Goal: Navigation & Orientation: Find specific page/section

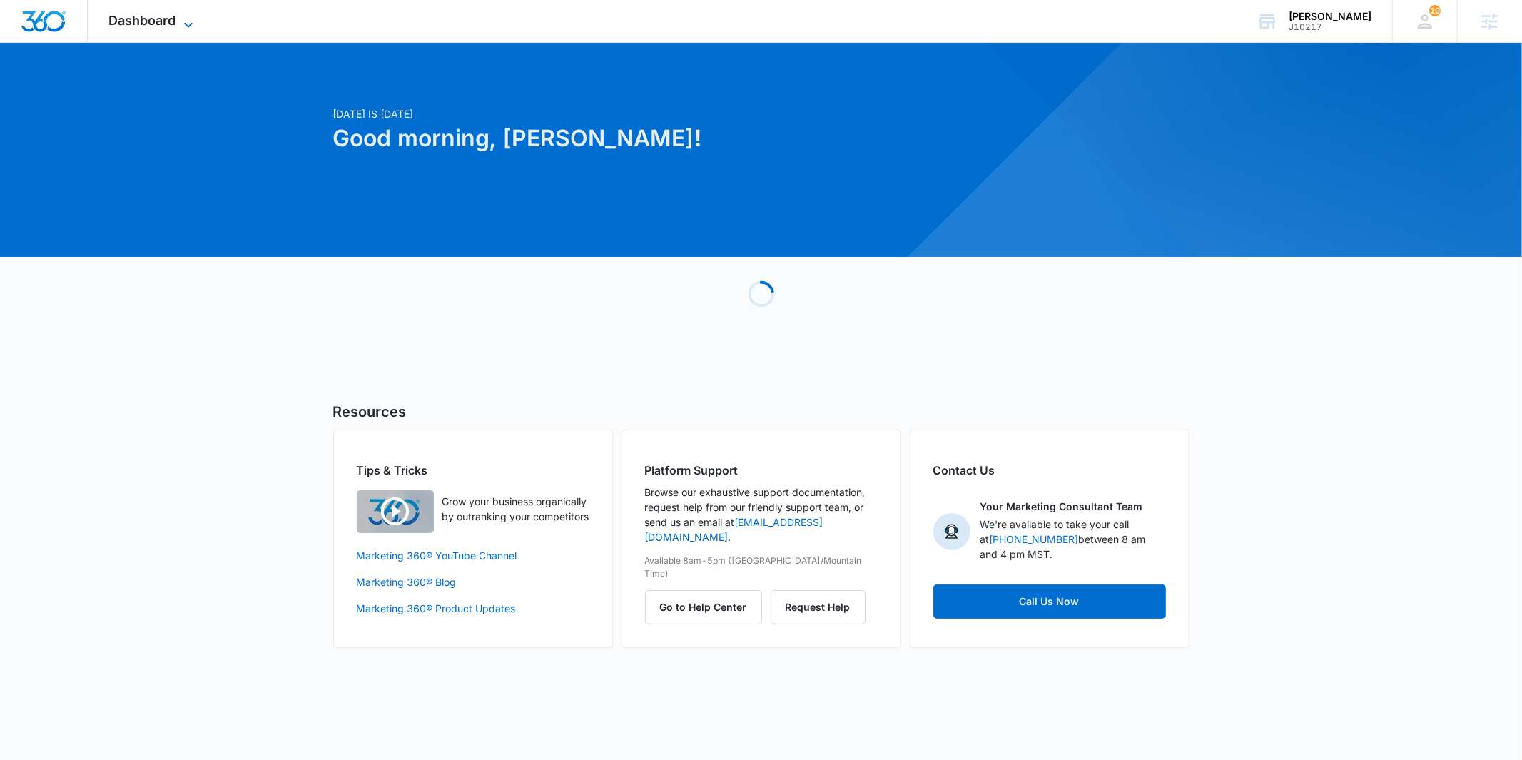
click at [188, 11] on div "Dashboard Apps Reputation Websites Forms CRM Email Social Shop Payments POS Con…" at bounding box center [153, 21] width 131 height 42
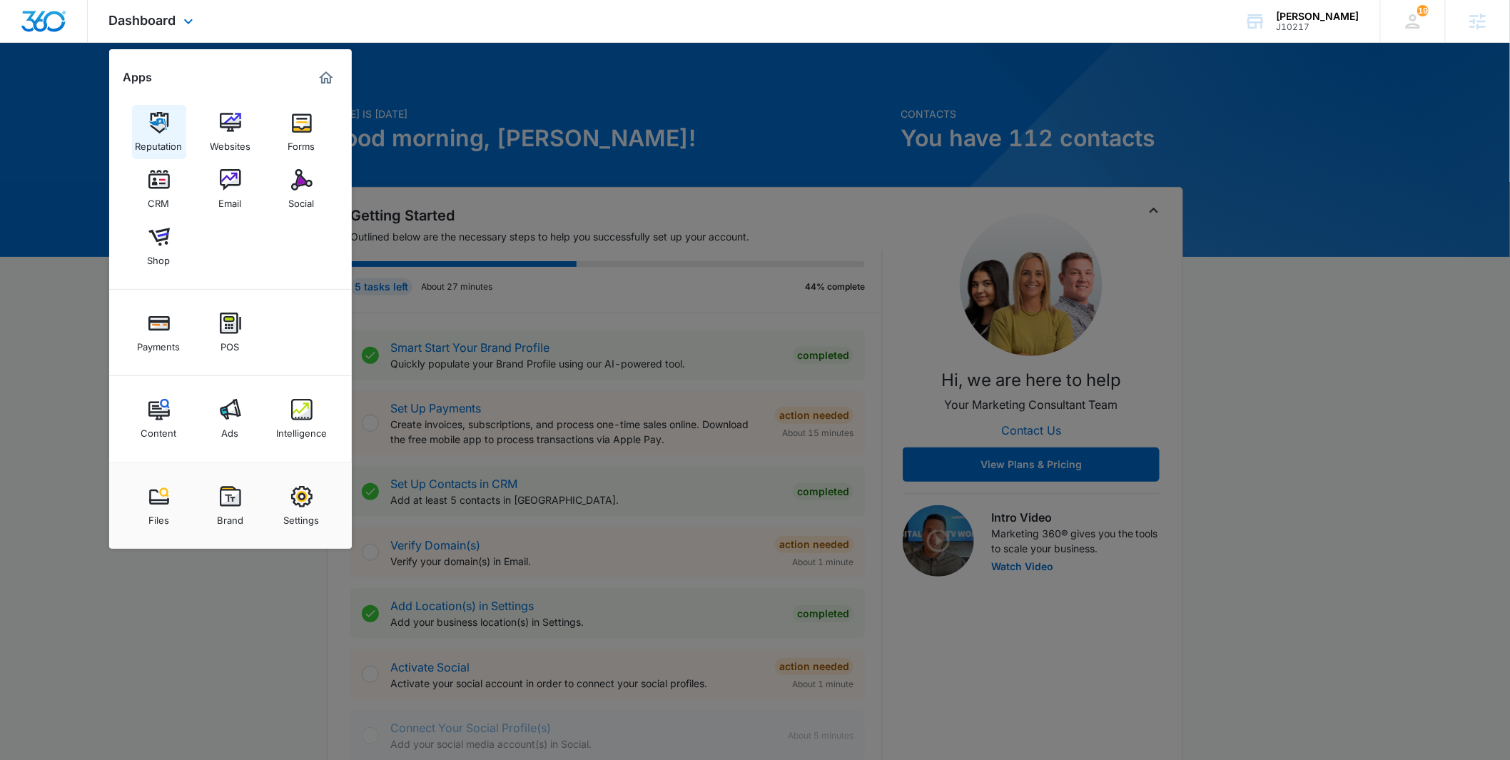
click at [166, 131] on img at bounding box center [158, 122] width 21 height 21
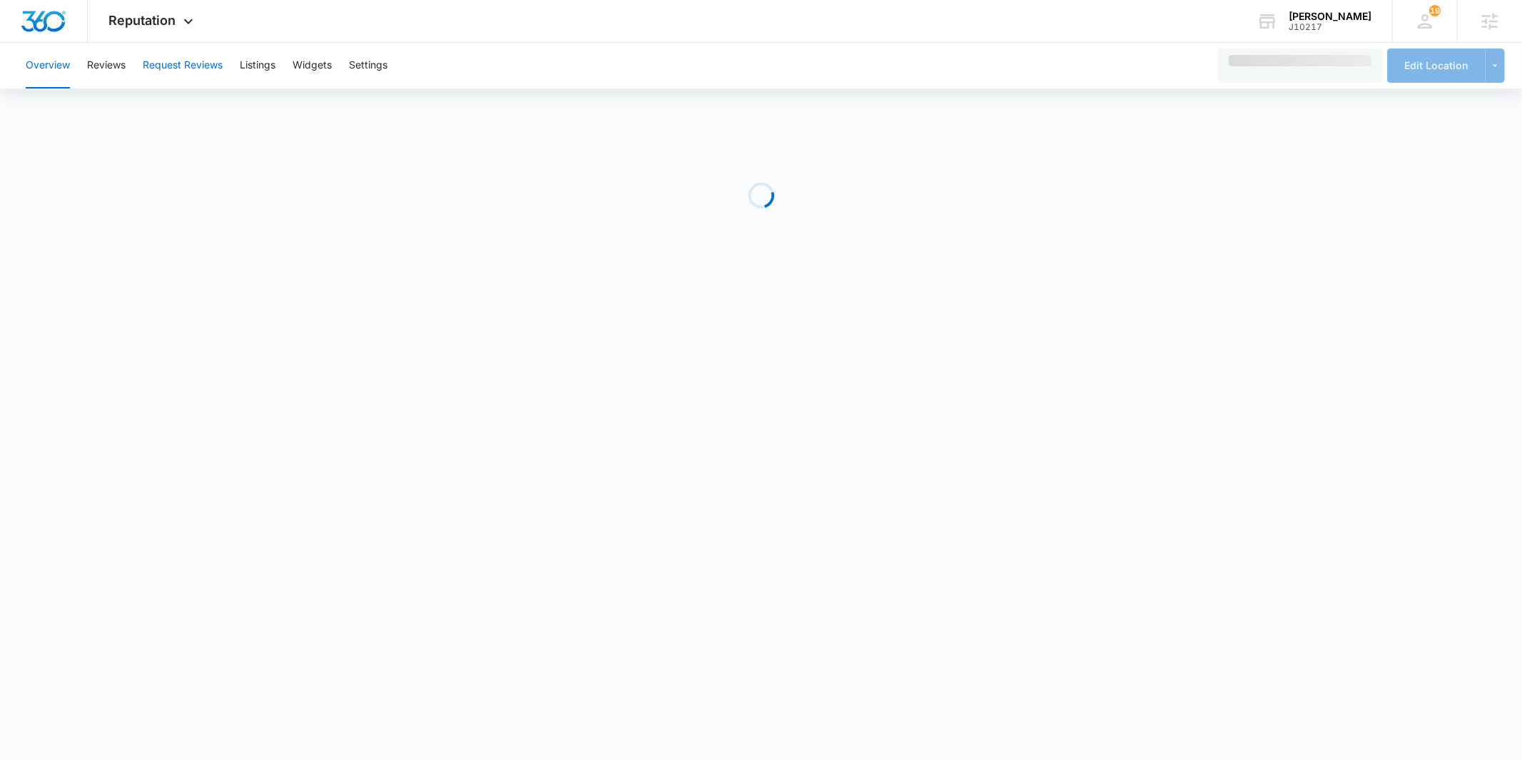
click at [195, 71] on button "Request Reviews" at bounding box center [183, 66] width 80 height 46
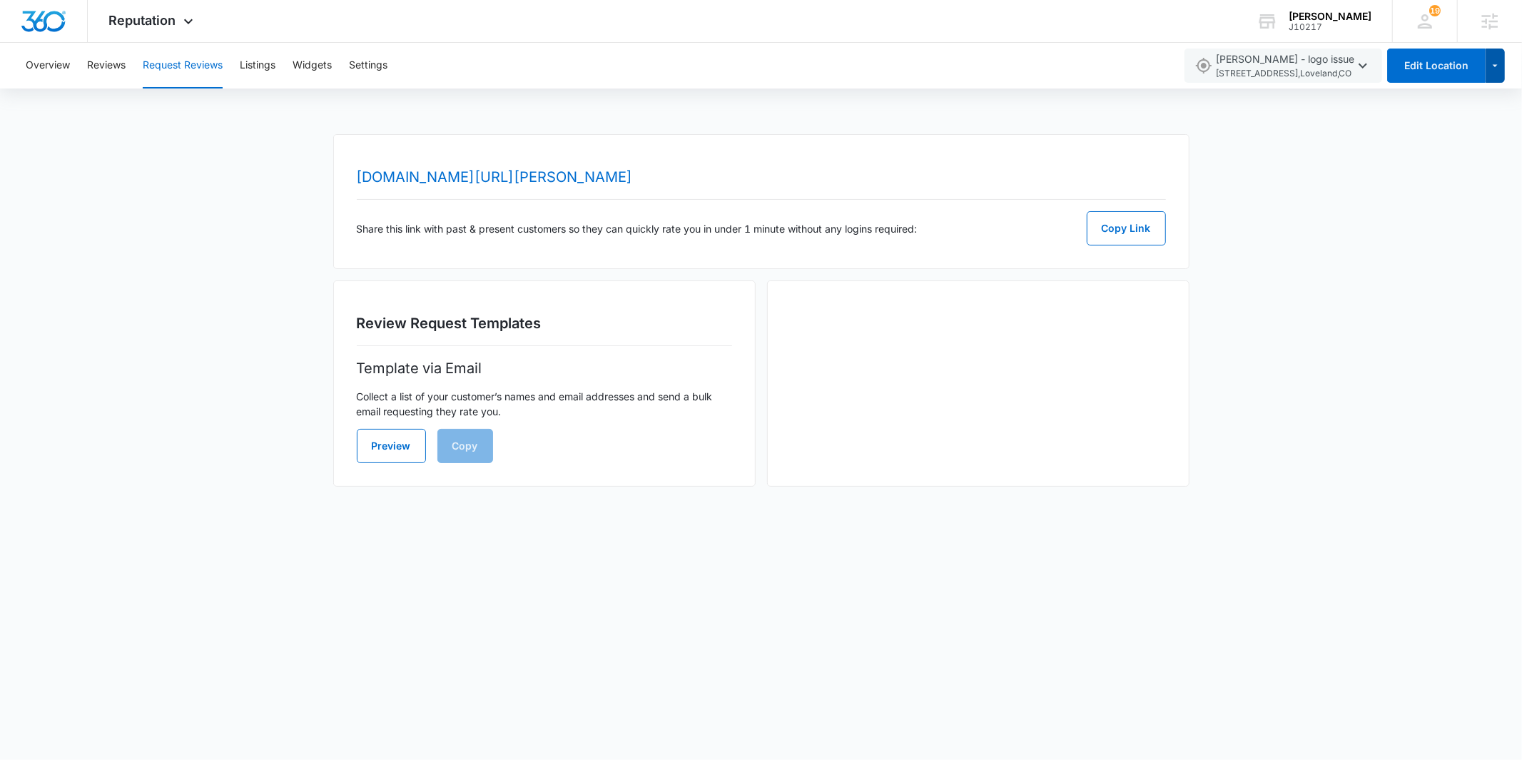
click at [1497, 73] on icon "button" at bounding box center [1495, 65] width 12 height 17
click at [1072, 554] on body "Reputation Apps Reputation Websites Forms CRM Email Social Shop Payments POS Co…" at bounding box center [761, 380] width 1522 height 760
click at [354, 72] on button "Settings" at bounding box center [368, 66] width 39 height 46
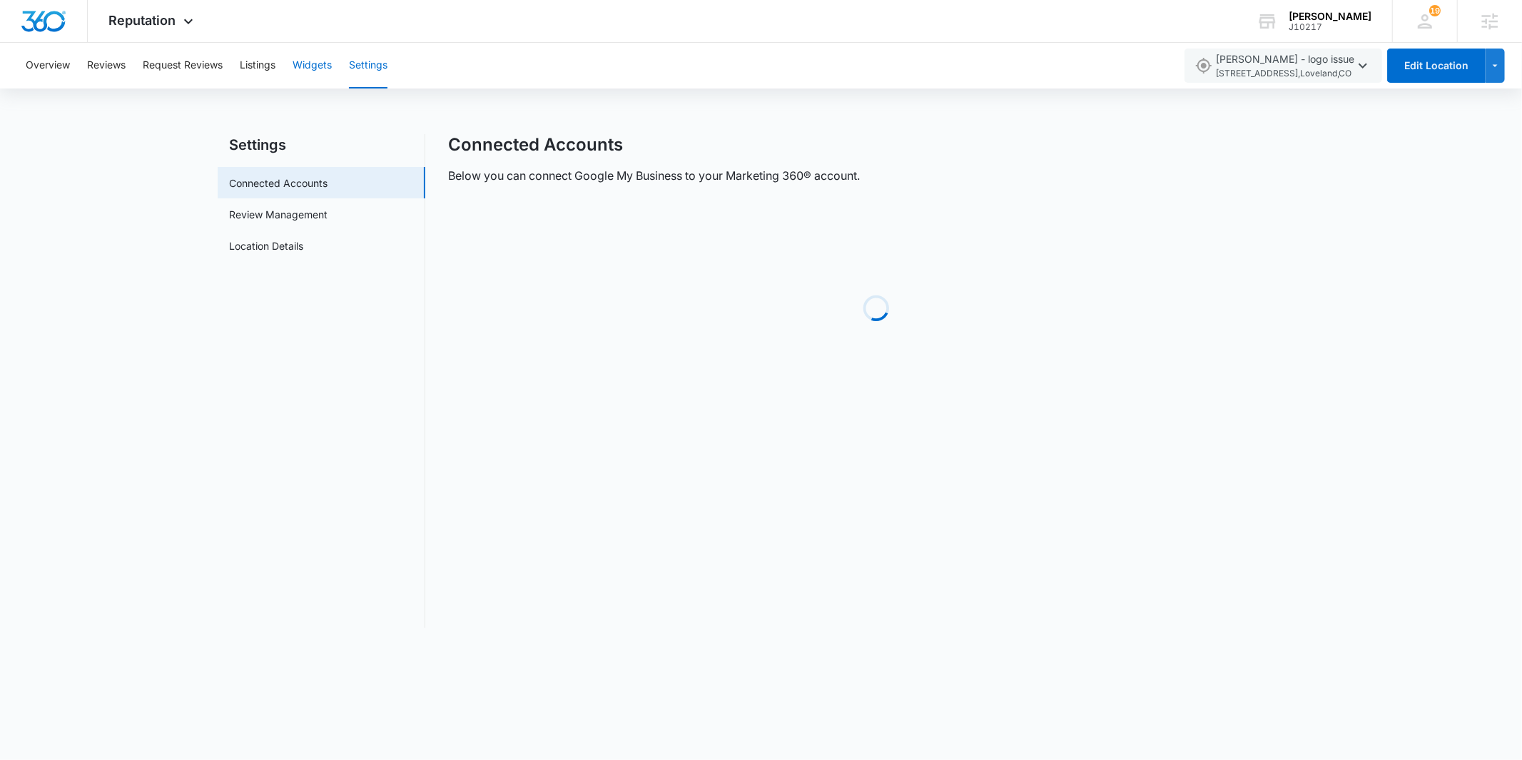
click at [306, 65] on button "Widgets" at bounding box center [312, 66] width 39 height 46
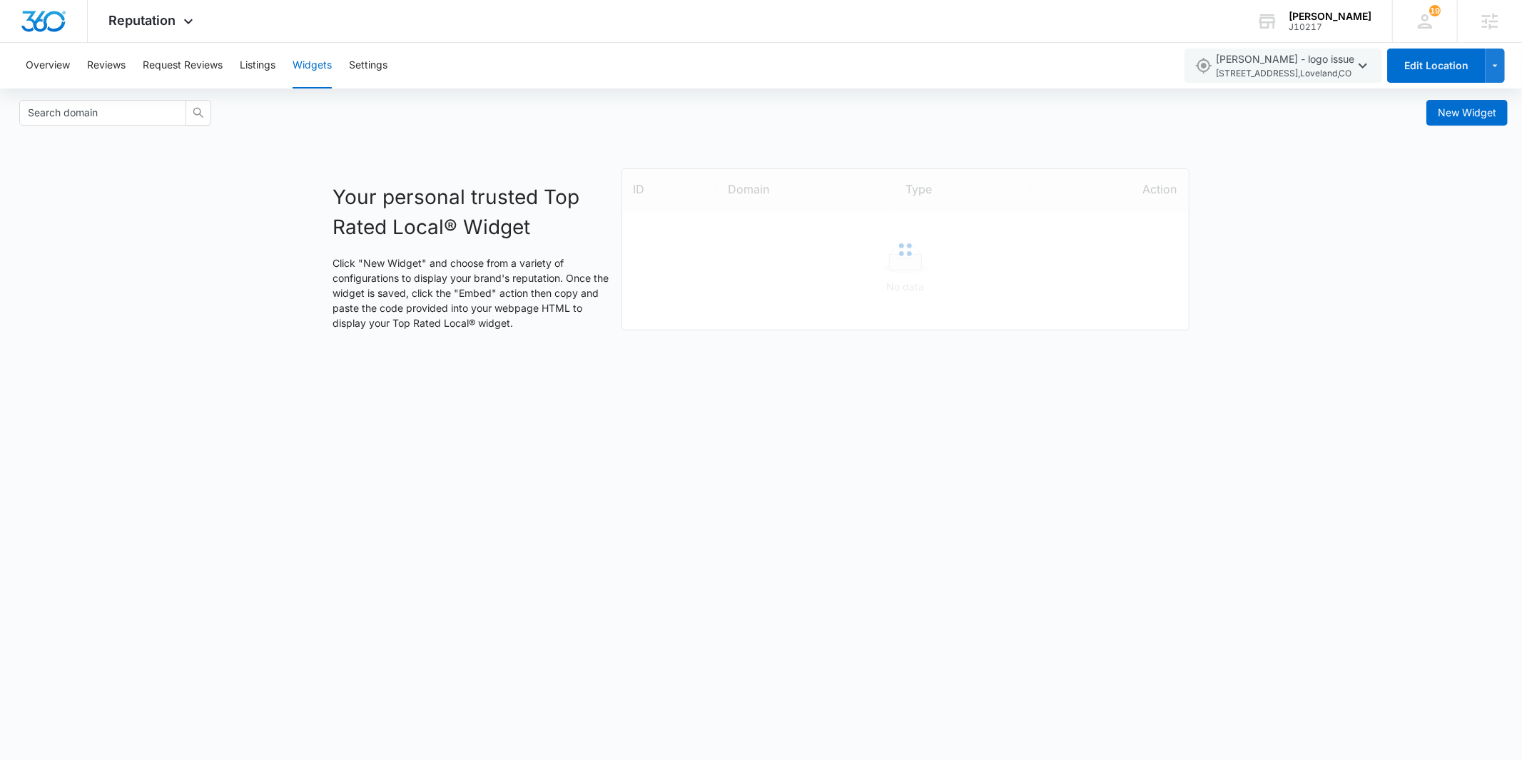
click at [389, 514] on body "Reputation Apps Reputation Websites Forms CRM Email Social Shop Payments POS Co…" at bounding box center [761, 380] width 1522 height 760
click at [837, 640] on body "Reputation Apps Reputation Websites Forms CRM Email Social Shop Payments POS Co…" at bounding box center [761, 380] width 1522 height 760
click at [833, 634] on body "Reputation Apps Reputation Websites Forms CRM Email Social Shop Payments POS Co…" at bounding box center [761, 380] width 1522 height 760
click at [685, 484] on body "Reputation Apps Reputation Websites Forms CRM Email Social Shop Payments POS Co…" at bounding box center [761, 380] width 1522 height 760
click at [641, 499] on body "Reputation Apps Reputation Websites Forms CRM Email Social Shop Payments POS Co…" at bounding box center [761, 380] width 1522 height 760
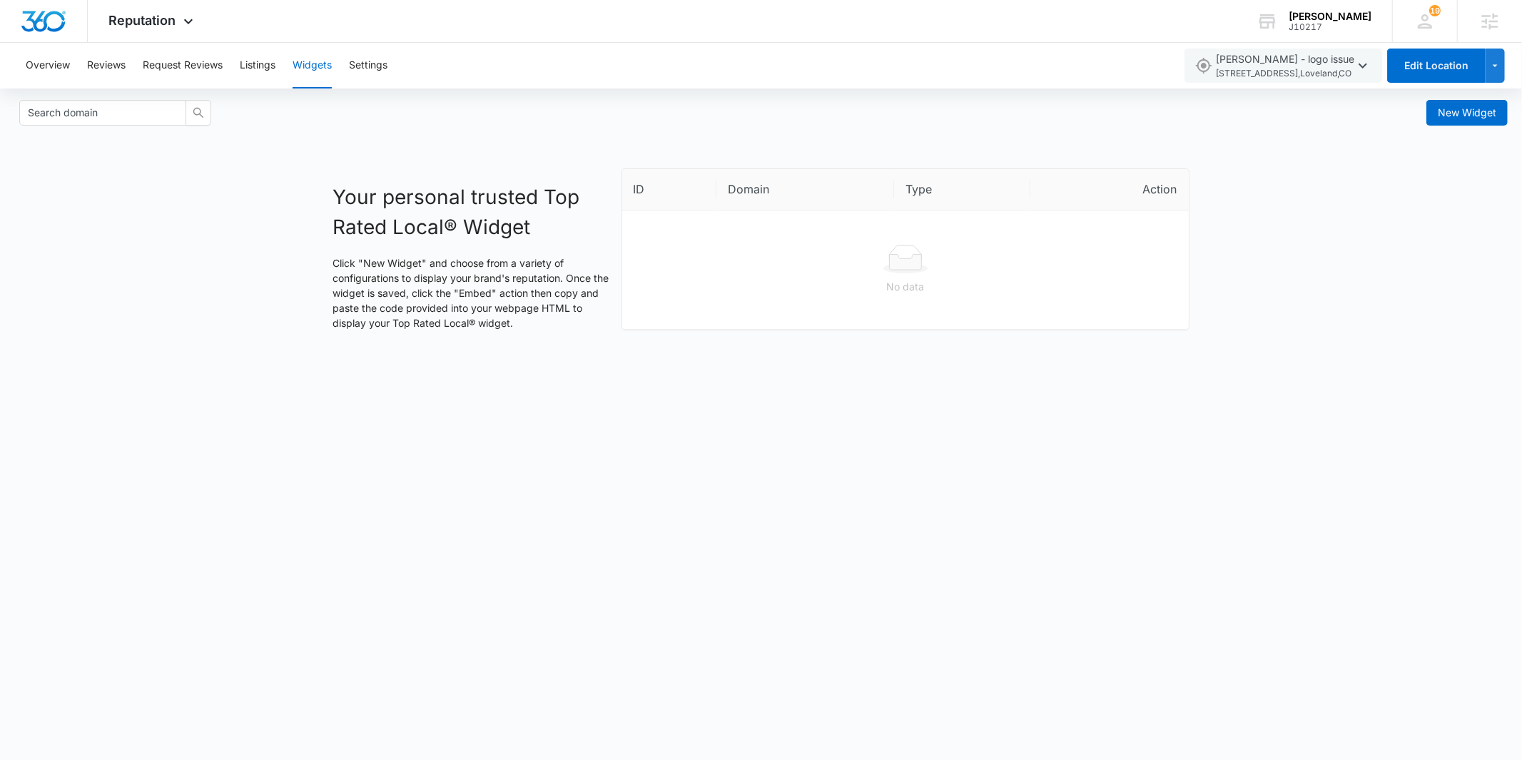
click at [641, 499] on body "Reputation Apps Reputation Websites Forms CRM Email Social Shop Payments POS Co…" at bounding box center [761, 380] width 1522 height 760
click at [645, 541] on body "Reputation Apps Reputation Websites Forms CRM Email Social Shop Payments POS Co…" at bounding box center [761, 380] width 1522 height 760
click at [545, 656] on body "Reputation Apps Reputation Websites Forms CRM Email Social Shop Payments POS Co…" at bounding box center [761, 380] width 1522 height 760
click at [183, 17] on icon at bounding box center [188, 24] width 17 height 17
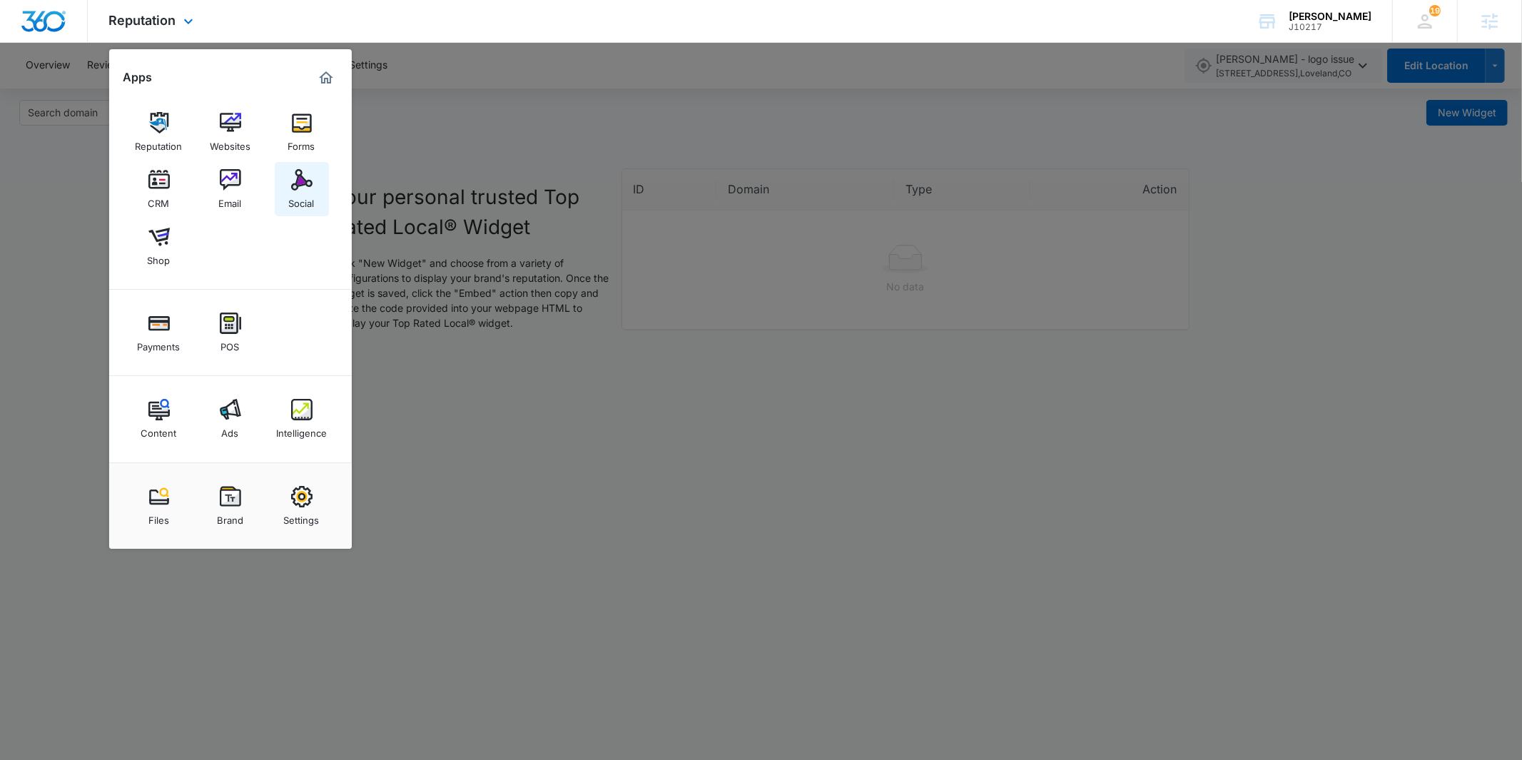
click at [282, 178] on link "Social" at bounding box center [302, 189] width 54 height 54
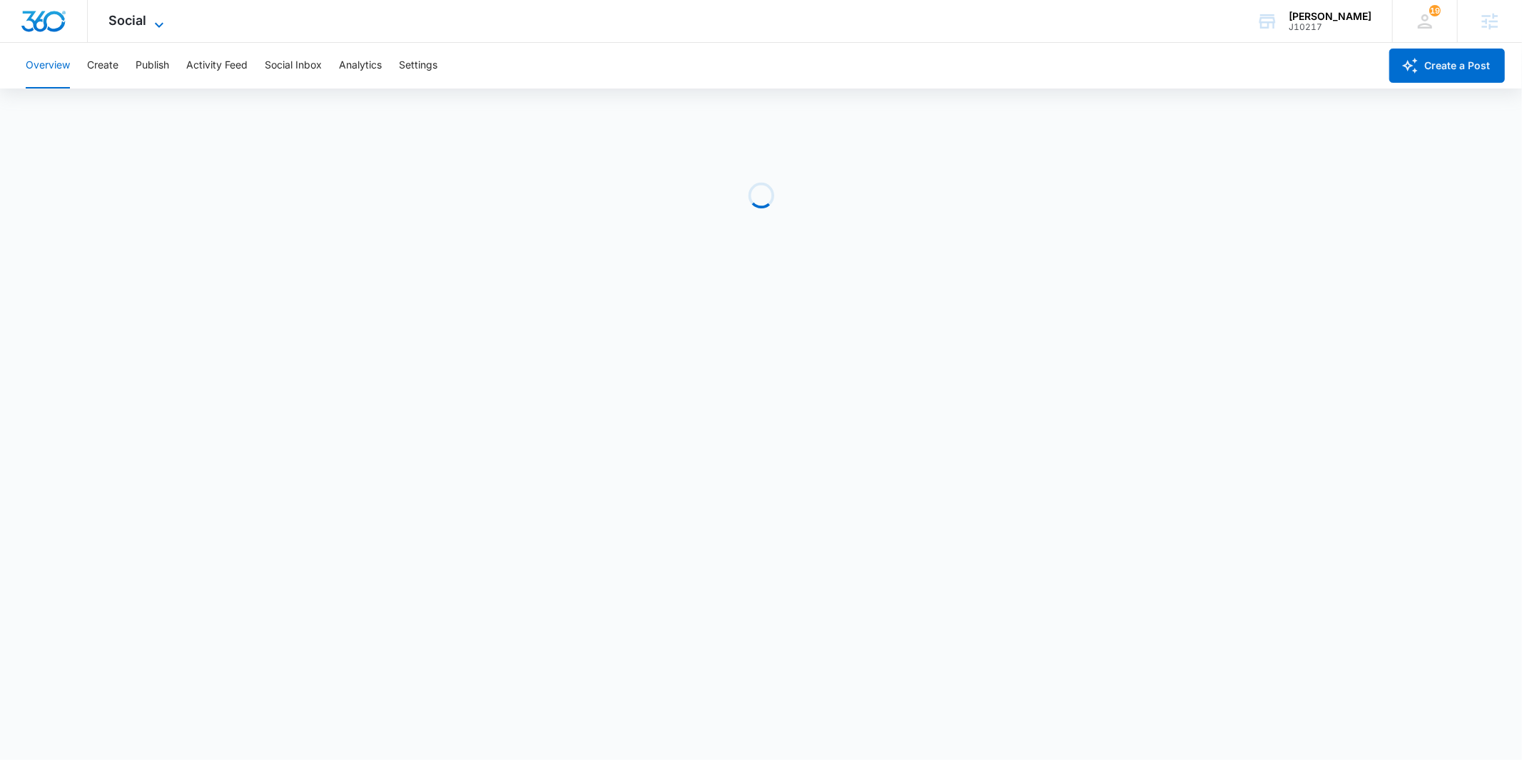
click at [143, 14] on span "Social" at bounding box center [128, 20] width 38 height 15
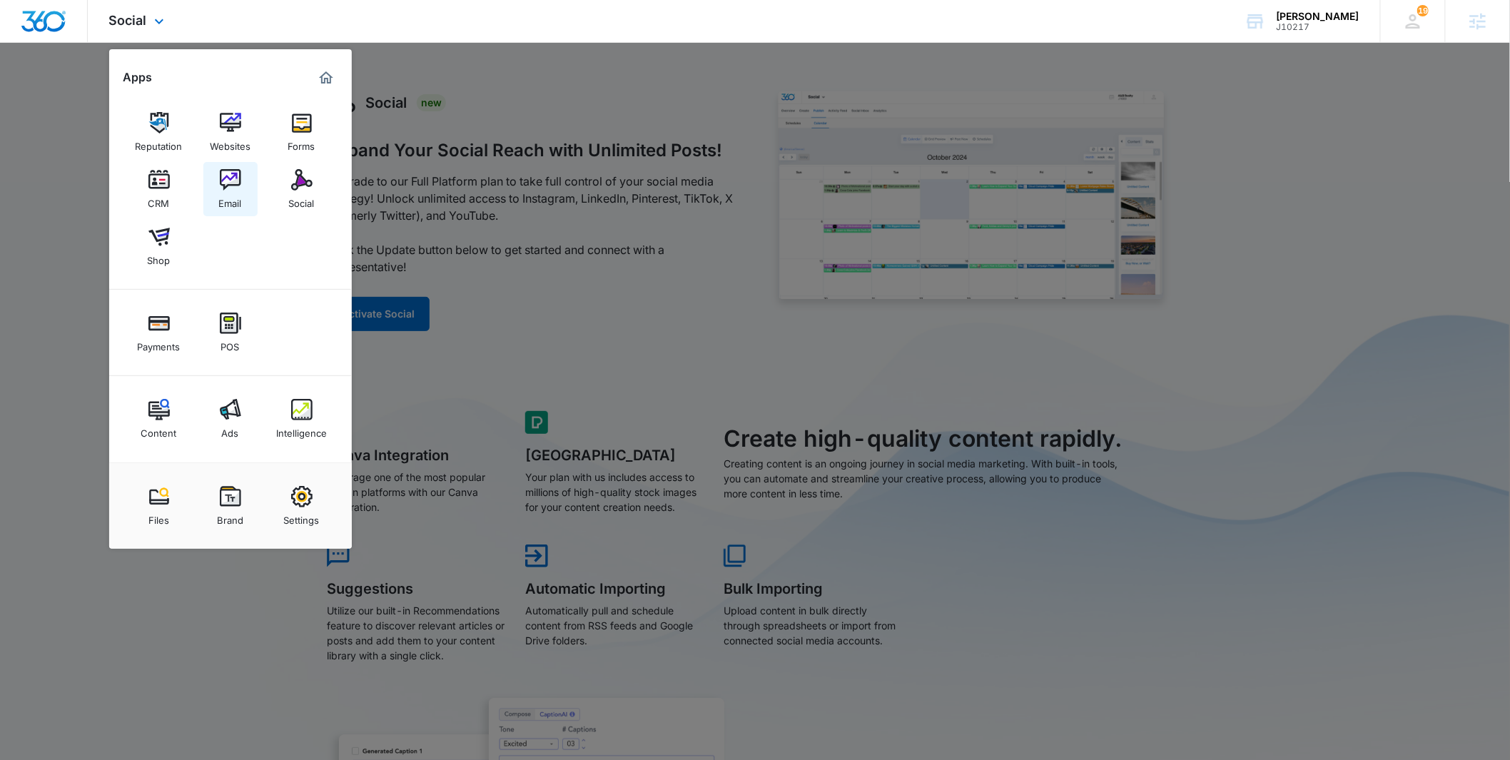
click at [229, 199] on div "Email" at bounding box center [230, 199] width 23 height 19
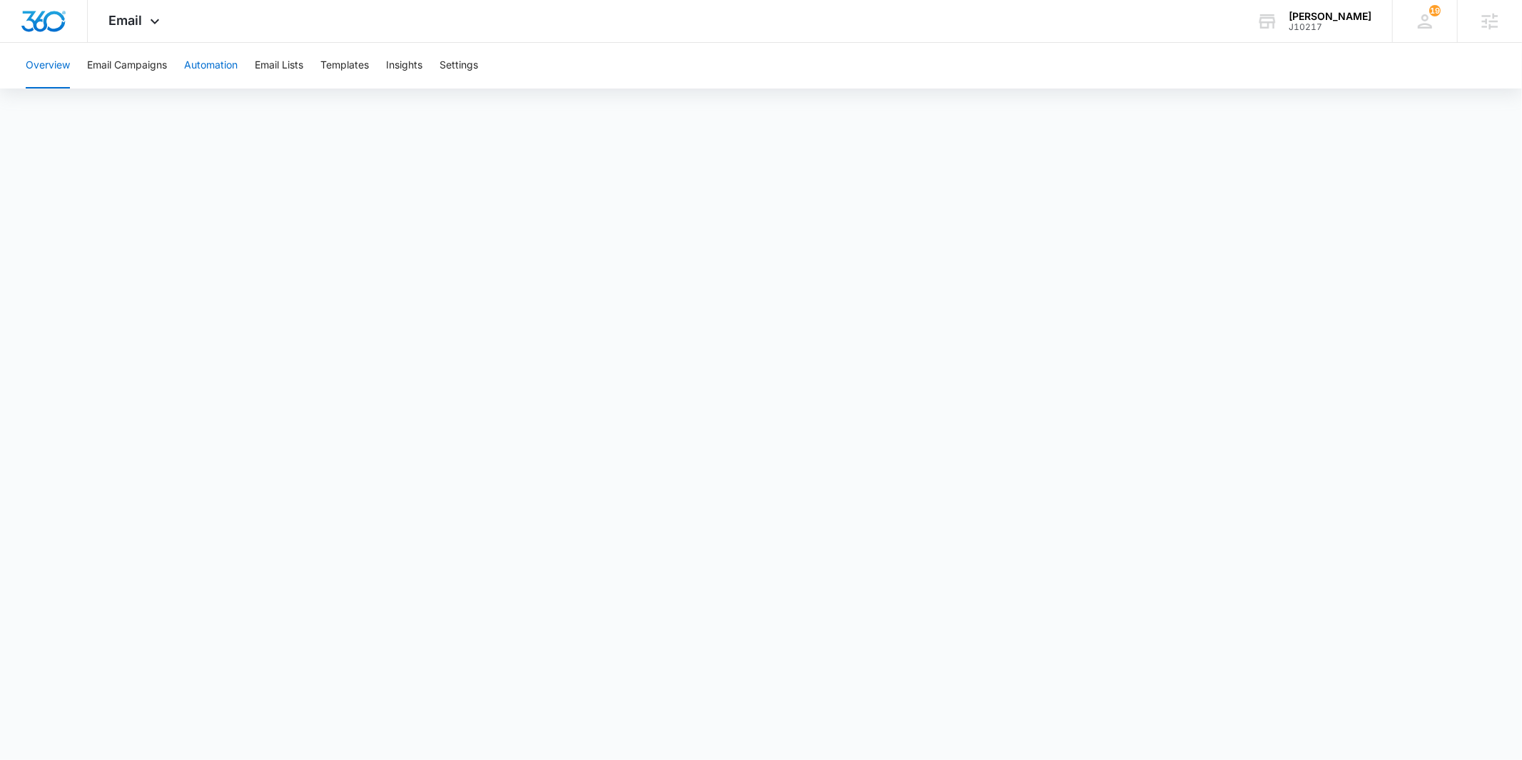
click at [200, 59] on button "Automation" at bounding box center [211, 66] width 54 height 46
click at [108, 35] on div "Email Apps Reputation Websites Forms CRM Email Social Shop Payments POS Content…" at bounding box center [136, 21] width 97 height 42
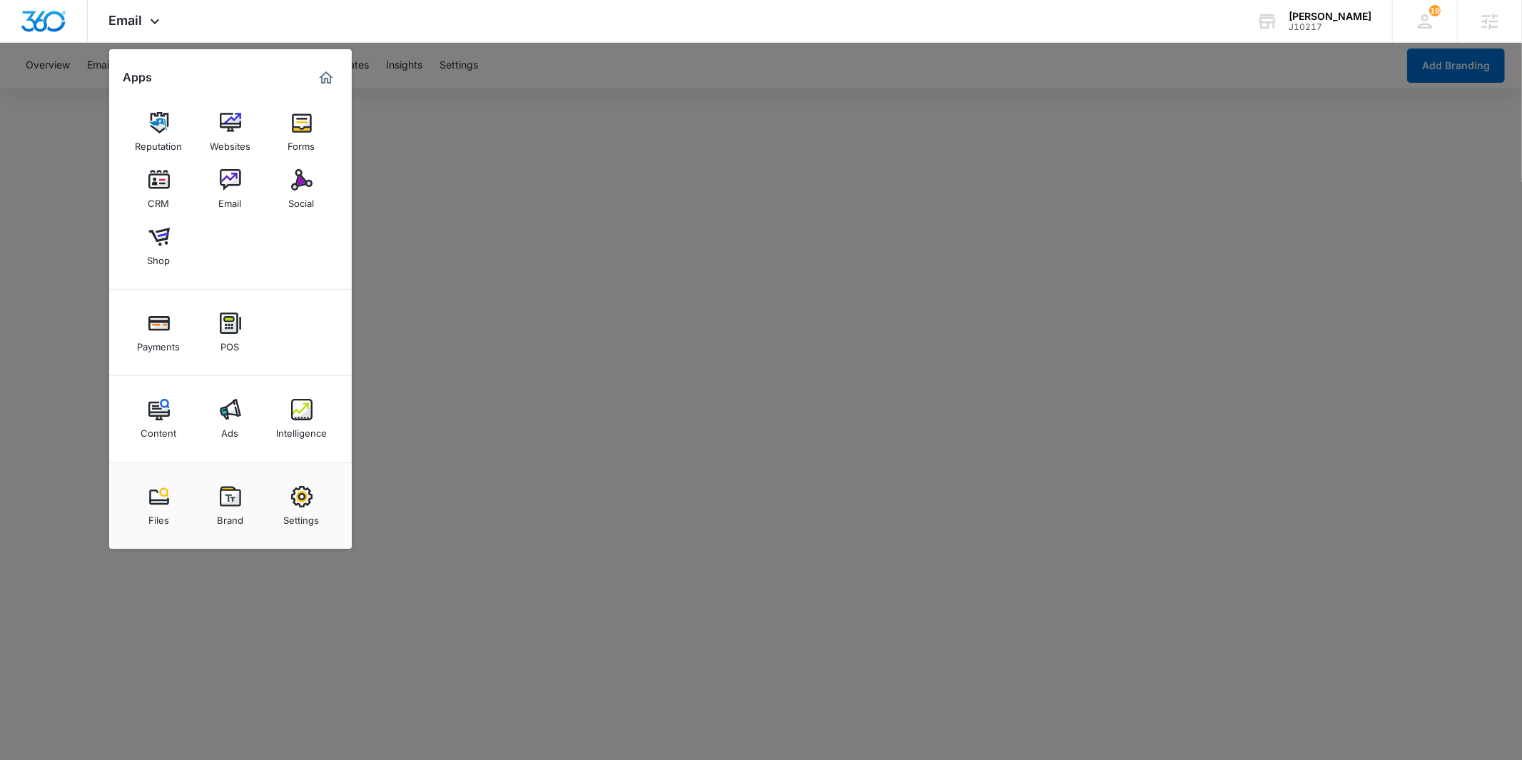
click at [421, 79] on div at bounding box center [761, 380] width 1522 height 760
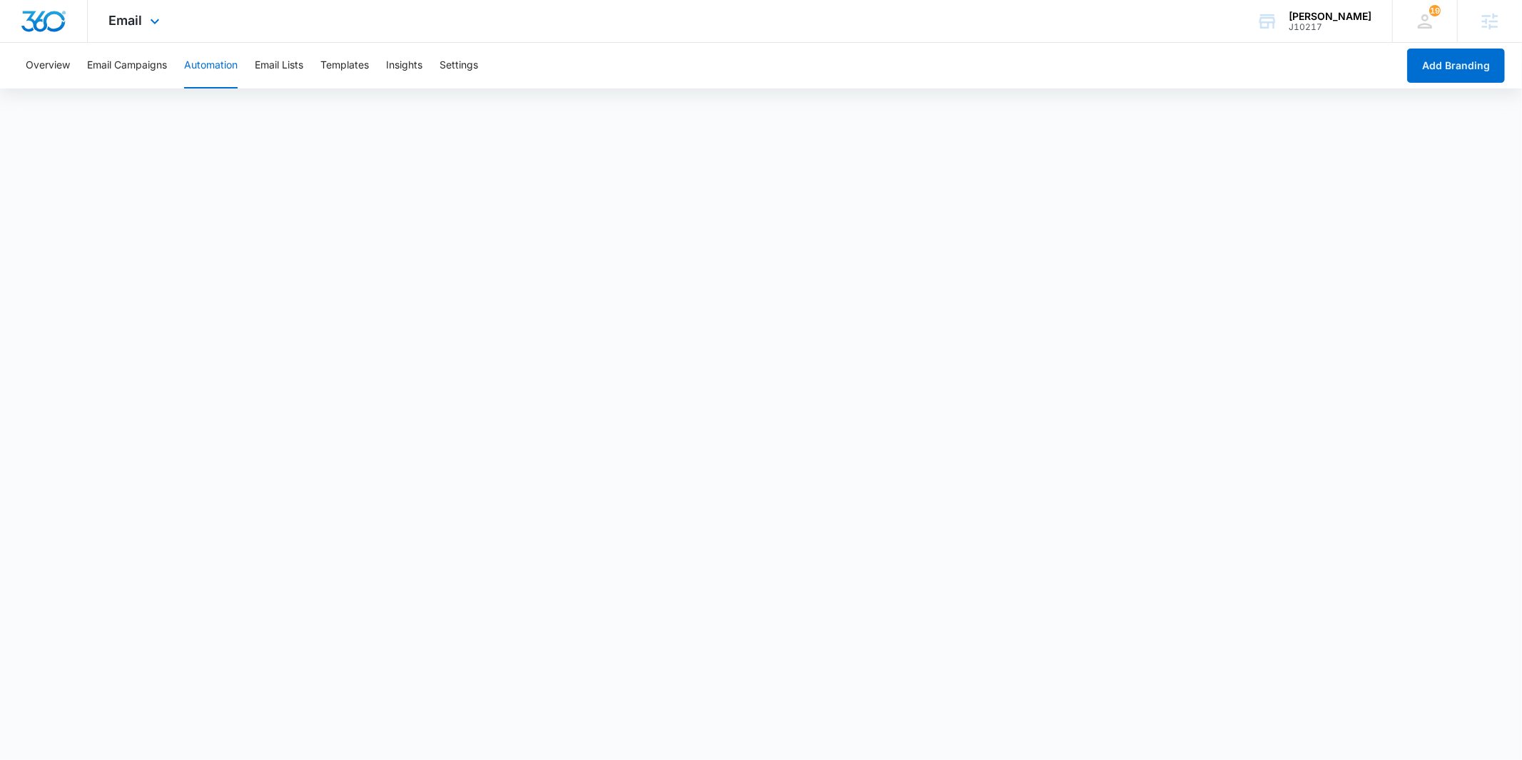
click at [144, 2] on div "Email Apps Reputation Websites Forms CRM Email Social Shop Payments POS Content…" at bounding box center [136, 21] width 97 height 42
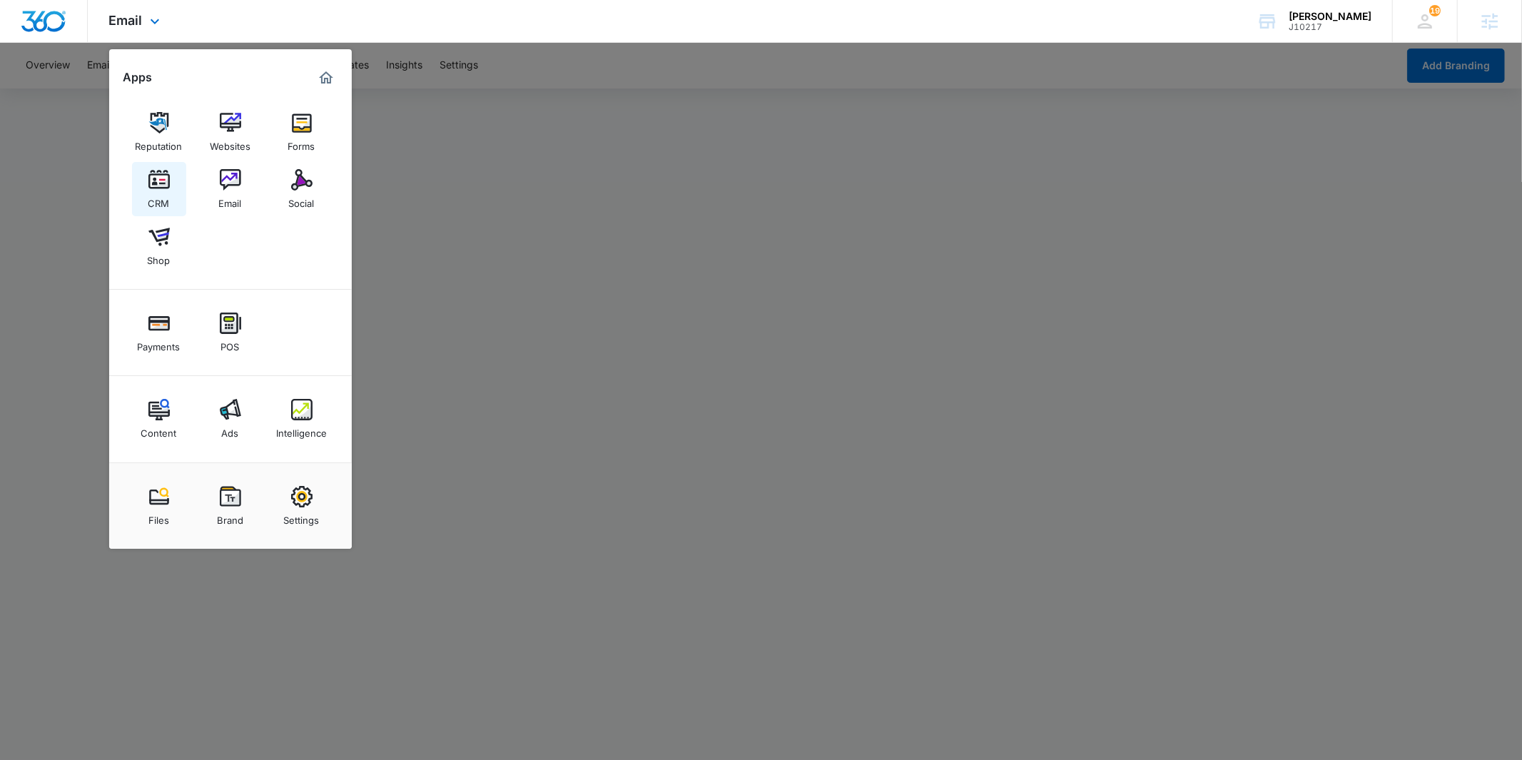
click at [148, 172] on img at bounding box center [158, 179] width 21 height 21
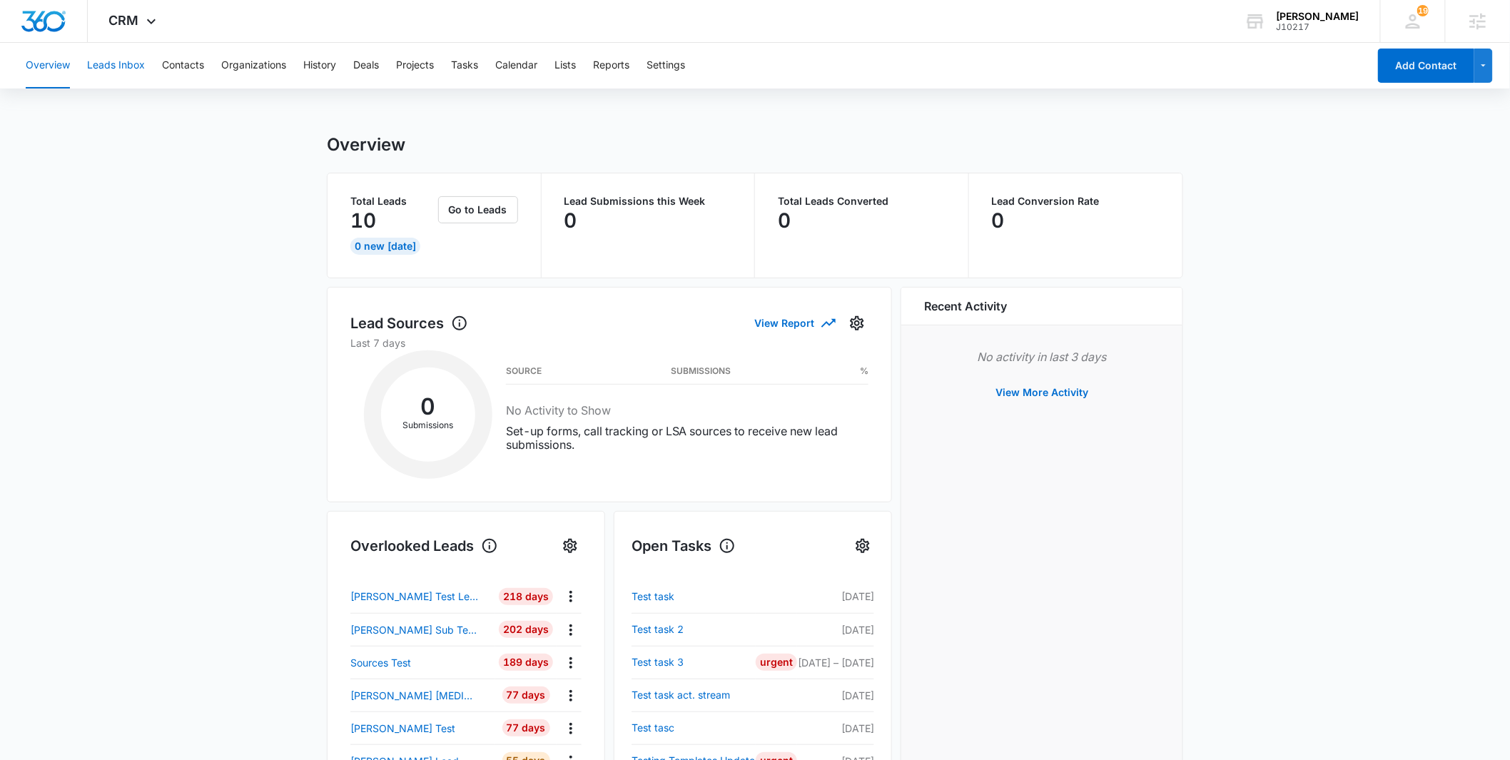
drag, startPoint x: 126, startPoint y: 59, endPoint x: 148, endPoint y: 61, distance: 22.2
click at [127, 59] on button "Leads Inbox" at bounding box center [116, 66] width 58 height 46
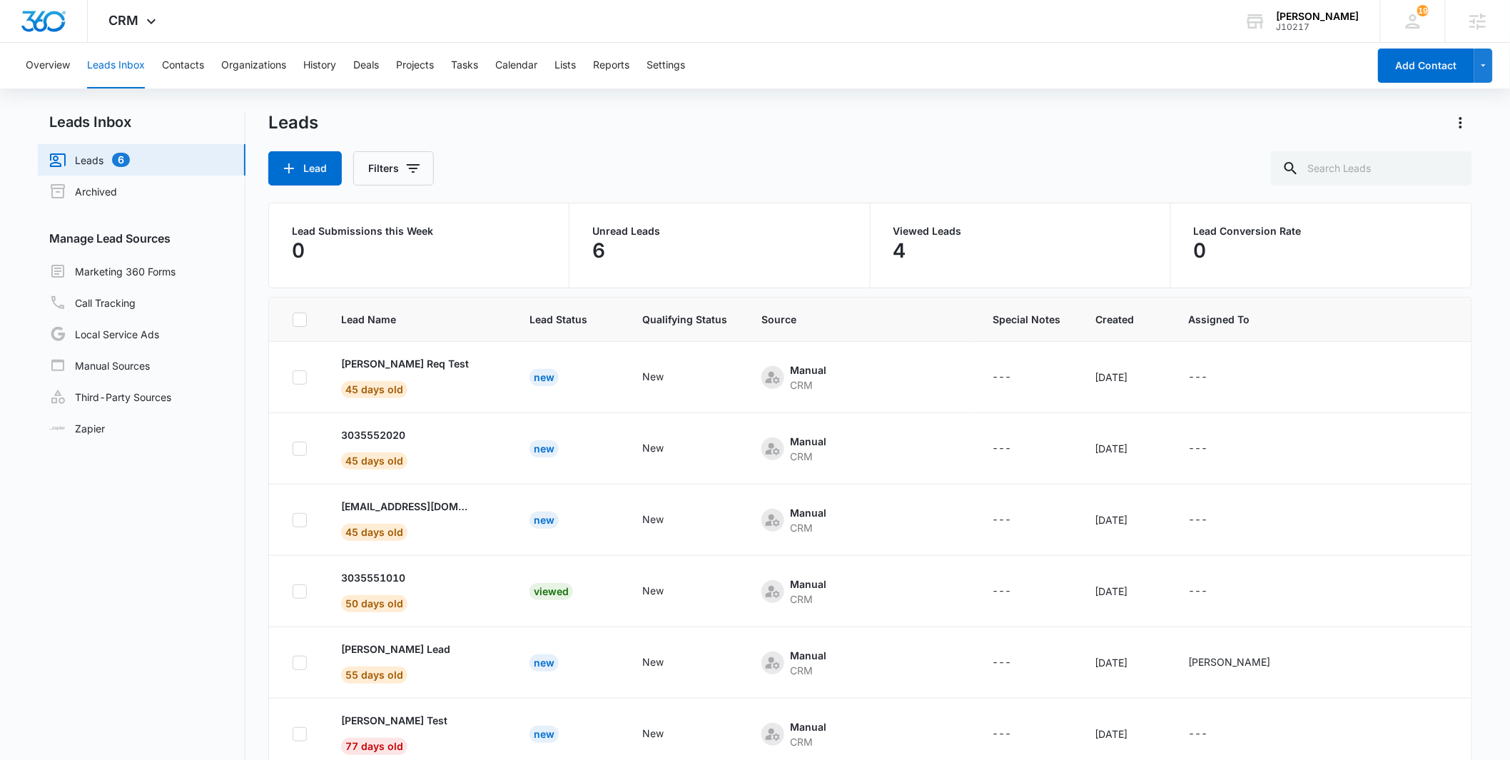
click at [487, 130] on div "Leads" at bounding box center [870, 122] width 1204 height 23
